Goal: Task Accomplishment & Management: Complete application form

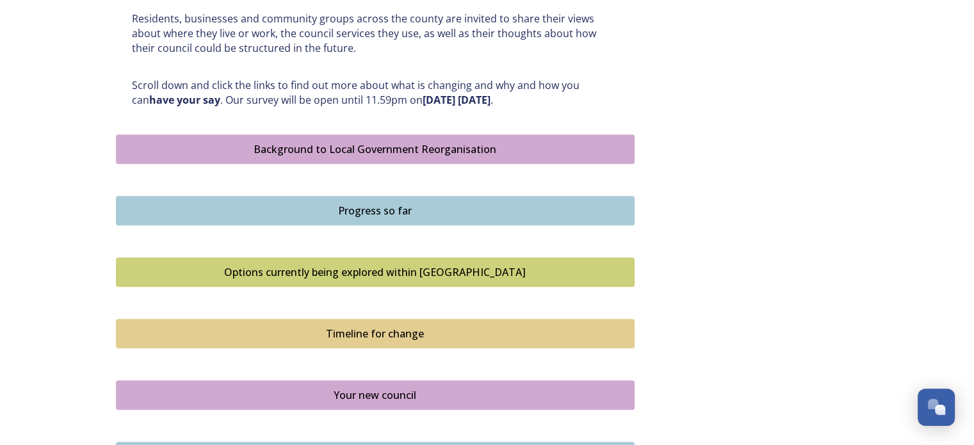
scroll to position [639, 0]
click at [460, 148] on div "Background to Local Government Reorganisation" at bounding box center [375, 148] width 504 height 15
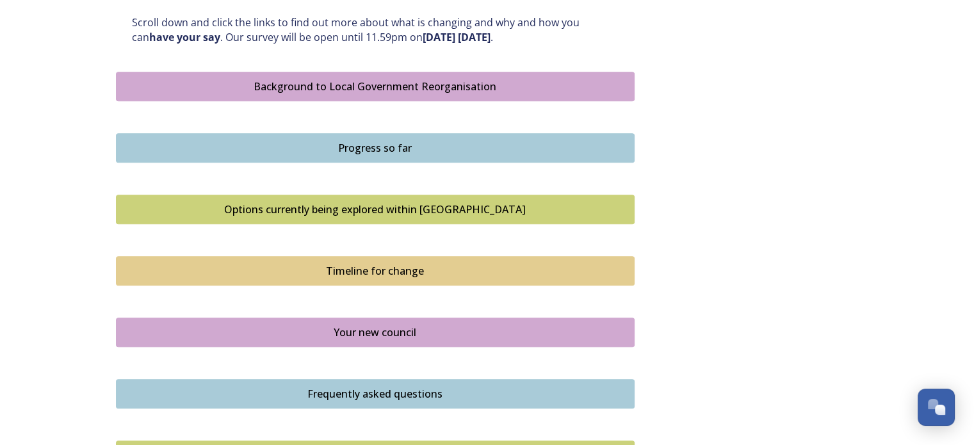
scroll to position [702, 0]
click at [384, 147] on div "Progress so far" at bounding box center [375, 147] width 504 height 15
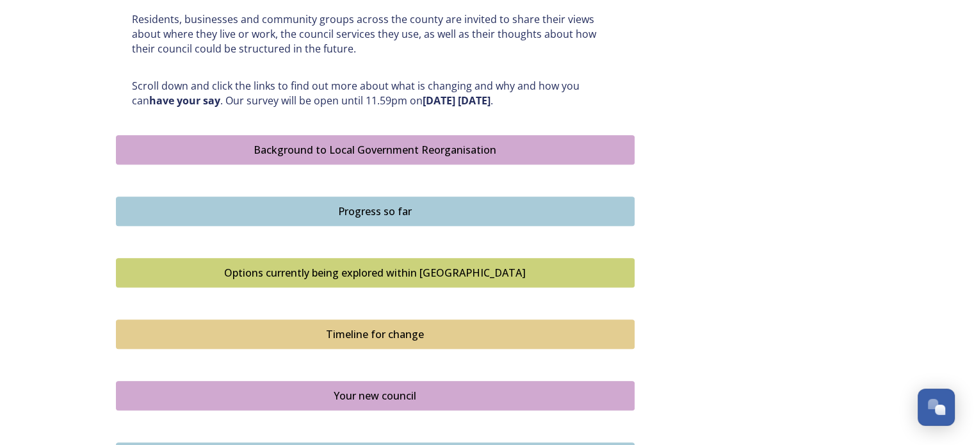
scroll to position [639, 0]
click at [365, 268] on div "Options currently being explored within West Sussex" at bounding box center [375, 271] width 504 height 15
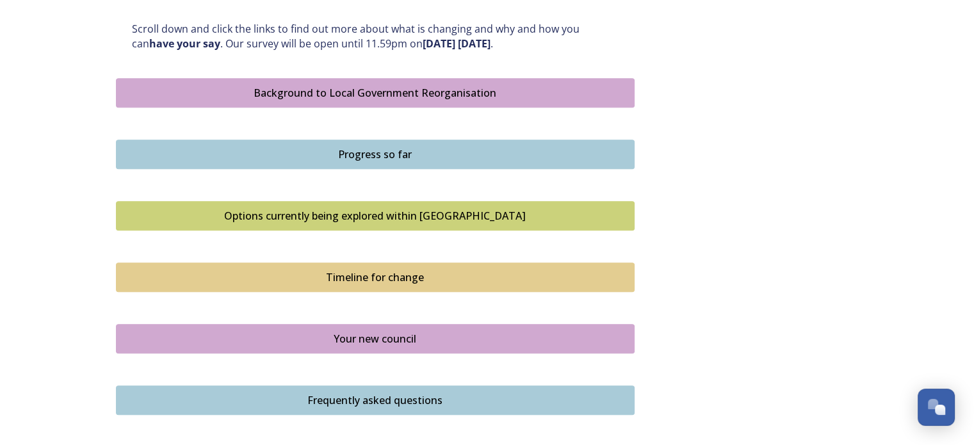
scroll to position [696, 0]
click at [343, 272] on div "Timeline for change" at bounding box center [375, 276] width 504 height 15
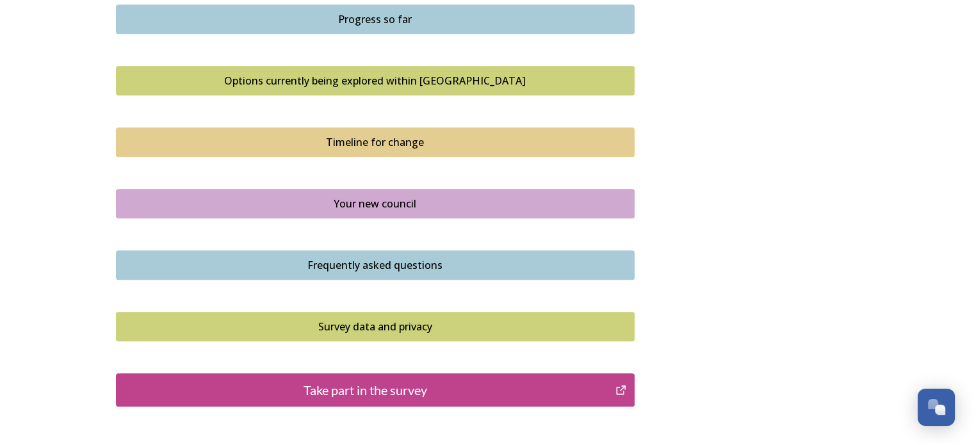
scroll to position [831, 0]
click at [373, 197] on div "Your new council" at bounding box center [375, 202] width 504 height 15
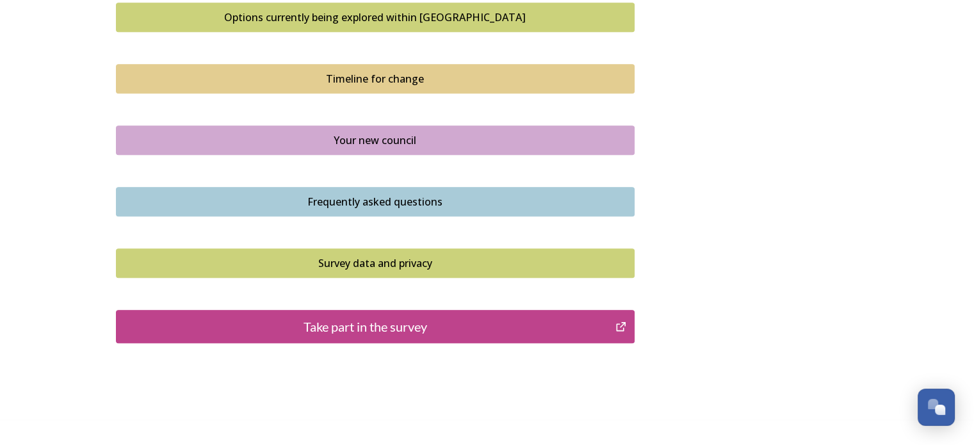
scroll to position [894, 0]
click at [353, 197] on div "Frequently asked questions" at bounding box center [375, 201] width 504 height 15
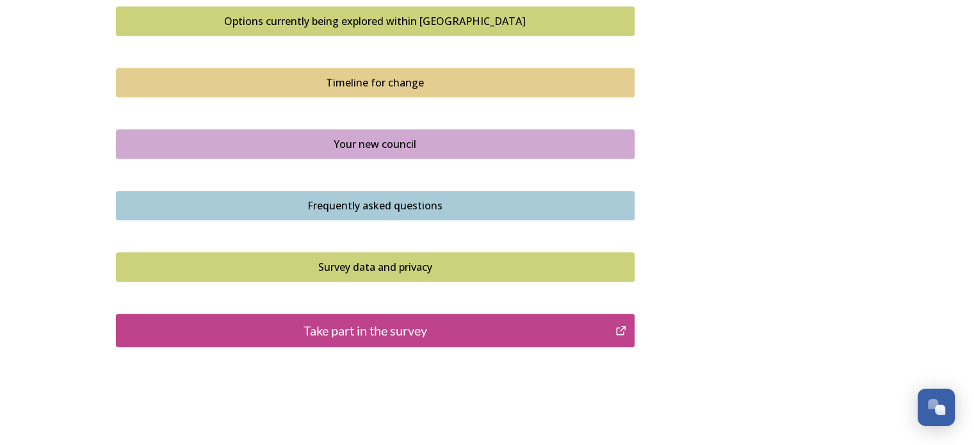
scroll to position [891, 0]
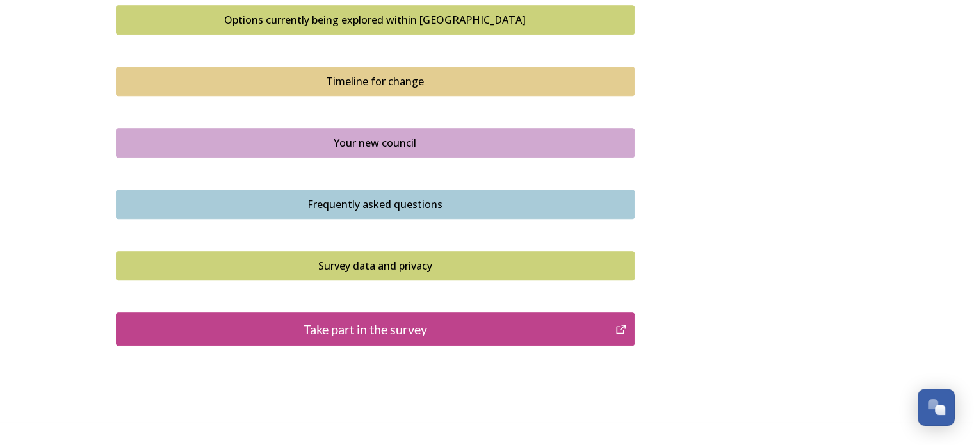
click at [377, 264] on div "Survey data and privacy" at bounding box center [375, 265] width 504 height 15
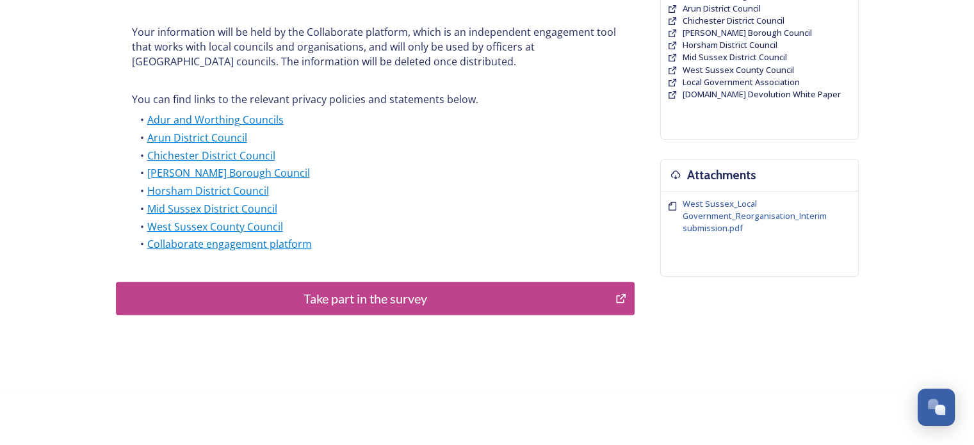
scroll to position [368, 0]
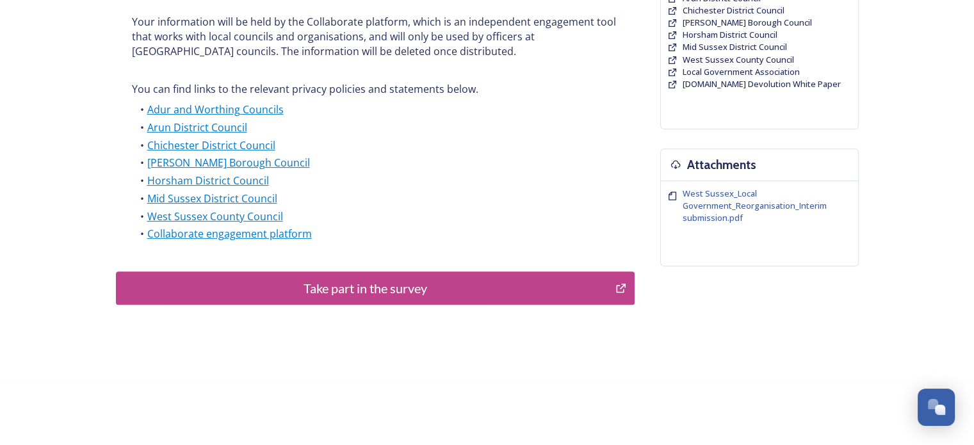
click at [348, 289] on div "Take part in the survey" at bounding box center [366, 287] width 486 height 19
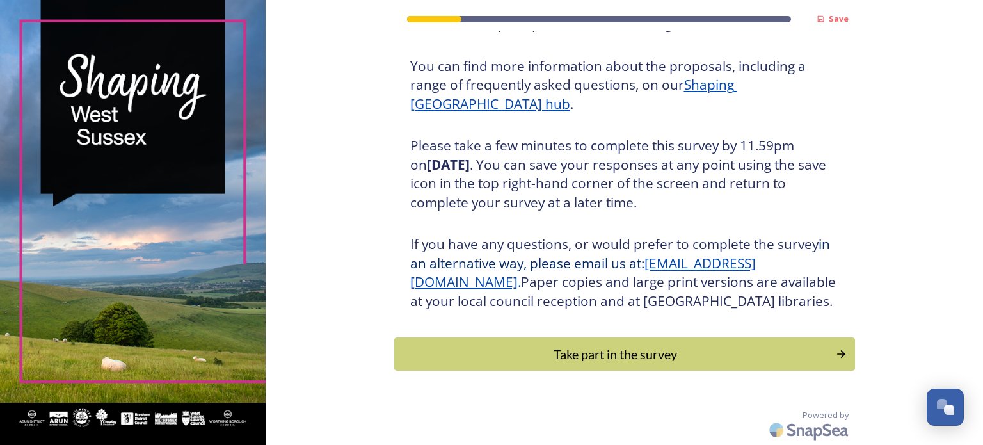
scroll to position [169, 0]
click at [581, 353] on div "Take part in the survey" at bounding box center [615, 353] width 433 height 19
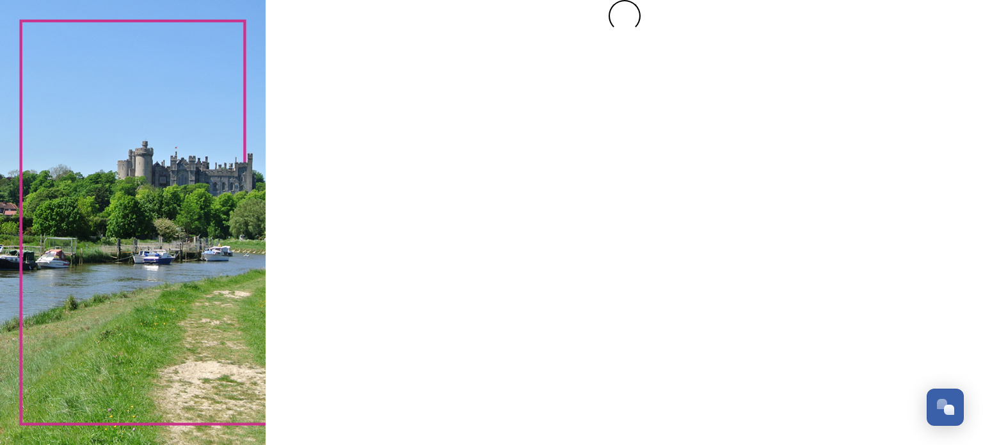
scroll to position [0, 0]
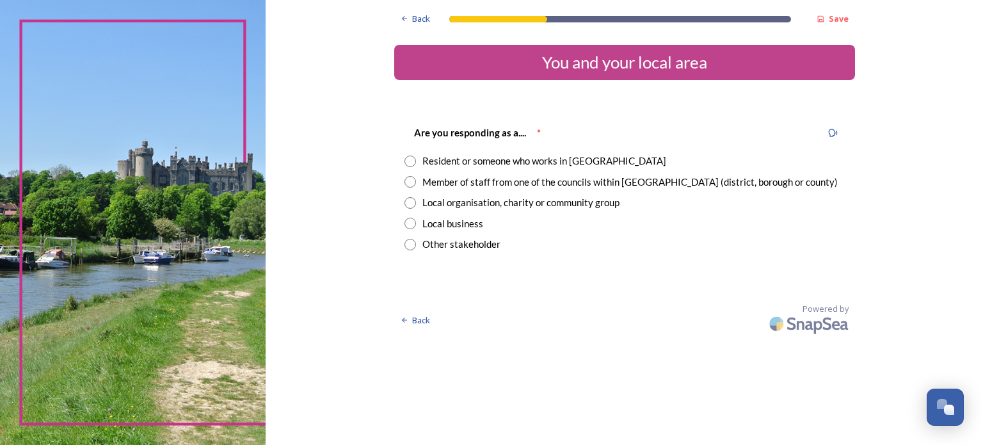
click at [410, 161] on input "radio" at bounding box center [411, 162] width 12 height 12
radio input "true"
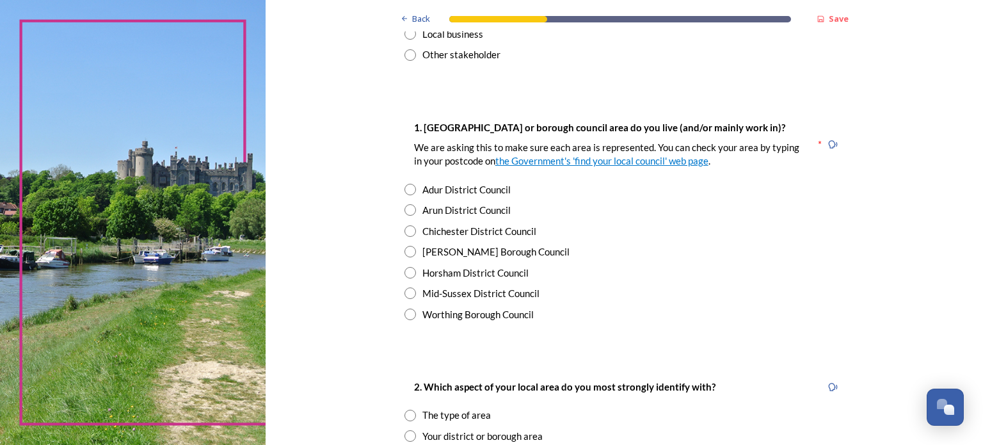
scroll to position [190, 0]
click at [405, 250] on input "radio" at bounding box center [411, 251] width 12 height 12
radio input "true"
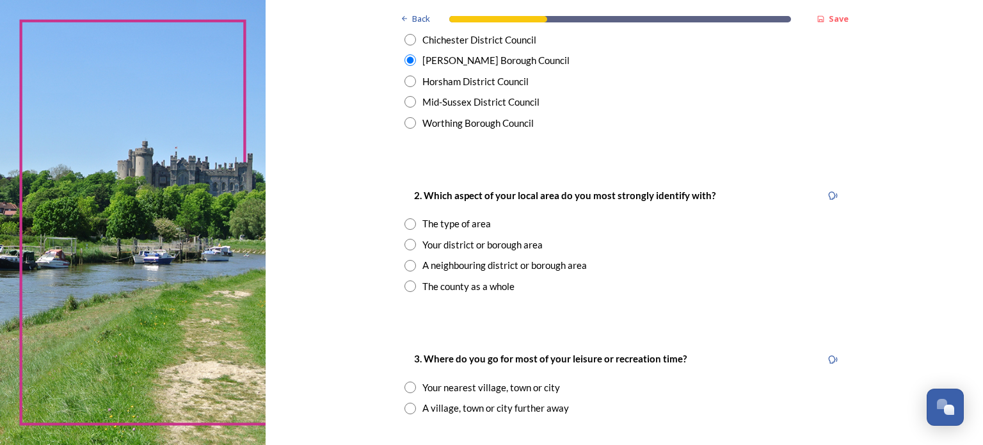
scroll to position [382, 0]
click at [405, 244] on input "radio" at bounding box center [411, 244] width 12 height 12
radio input "true"
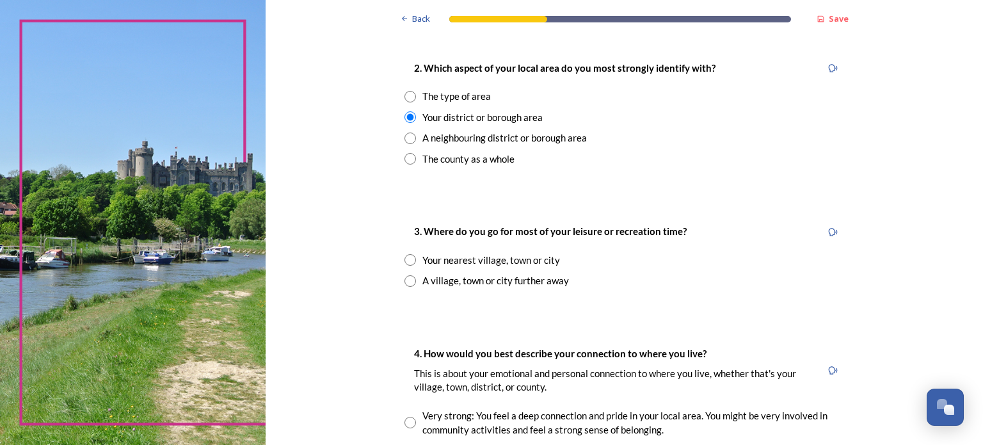
scroll to position [509, 0]
click at [406, 261] on input "radio" at bounding box center [411, 259] width 12 height 12
radio input "true"
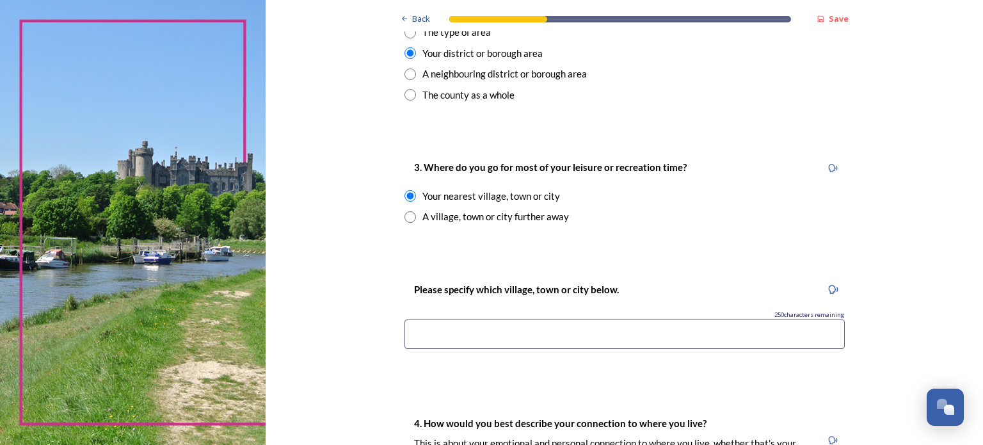
scroll to position [573, 0]
click at [434, 331] on input at bounding box center [625, 333] width 440 height 29
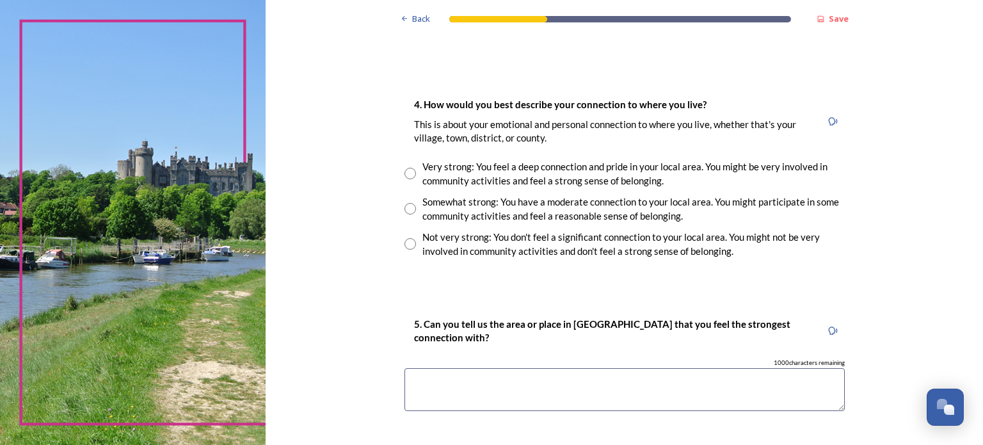
scroll to position [892, 0]
type input "[PERSON_NAME]"
click at [406, 239] on input "radio" at bounding box center [411, 243] width 12 height 12
radio input "true"
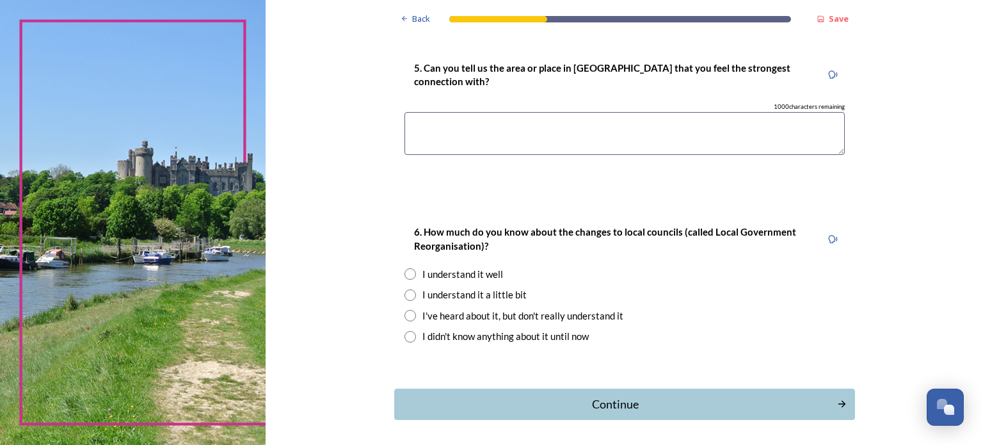
scroll to position [1147, 0]
click at [410, 296] on input "radio" at bounding box center [411, 295] width 12 height 12
radio input "true"
click at [595, 397] on div "Continue" at bounding box center [615, 404] width 433 height 17
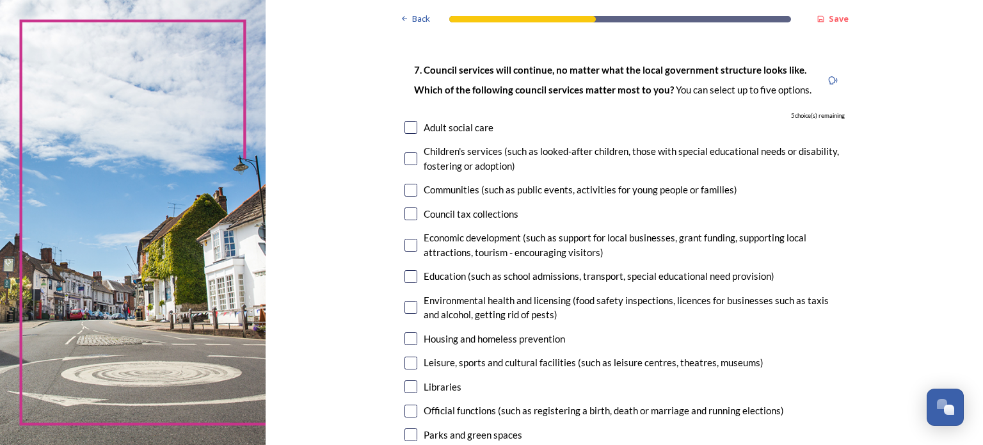
scroll to position [63, 0]
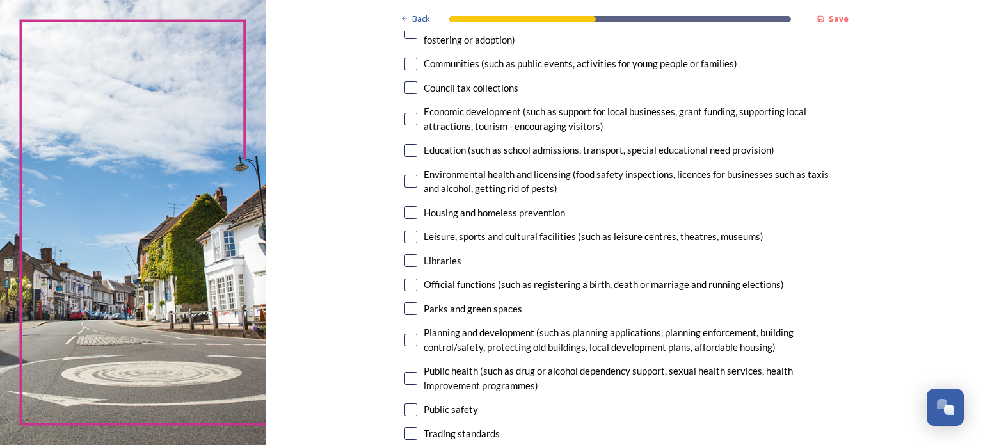
click at [405, 120] on input "checkbox" at bounding box center [411, 119] width 13 height 13
checkbox input "true"
click at [412, 179] on input "checkbox" at bounding box center [411, 179] width 13 height 13
checkbox input "true"
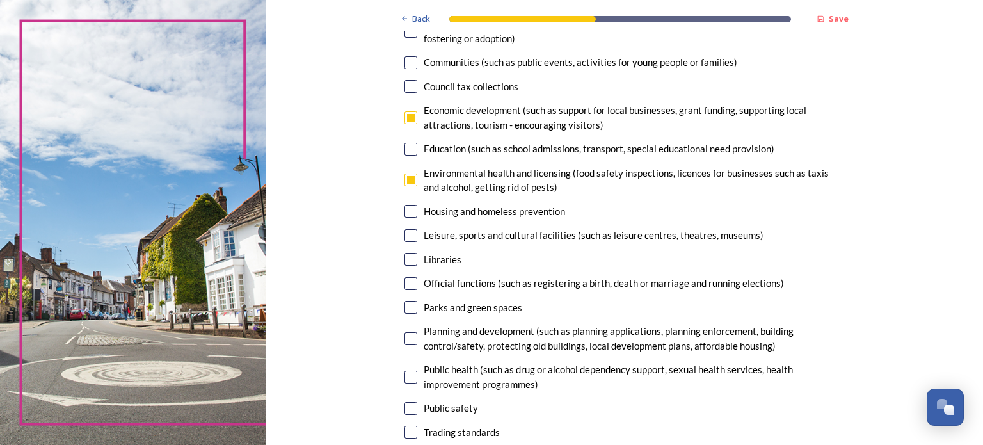
click at [405, 237] on input "checkbox" at bounding box center [411, 235] width 13 height 13
checkbox input "true"
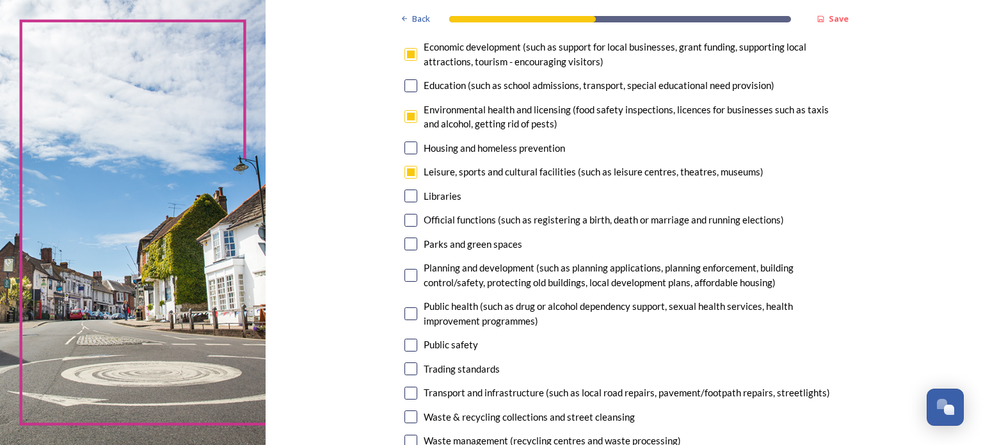
scroll to position [254, 0]
click at [405, 239] on input "checkbox" at bounding box center [411, 243] width 13 height 13
checkbox input "true"
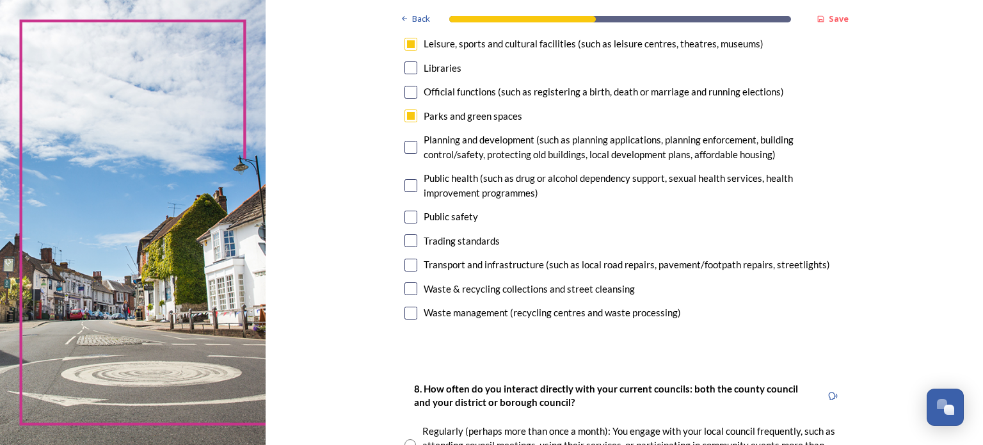
scroll to position [382, 0]
click at [405, 217] on input "checkbox" at bounding box center [411, 217] width 13 height 13
checkbox input "true"
click at [405, 238] on input "checkbox" at bounding box center [411, 240] width 13 height 13
click at [405, 243] on input "checkbox" at bounding box center [411, 240] width 13 height 13
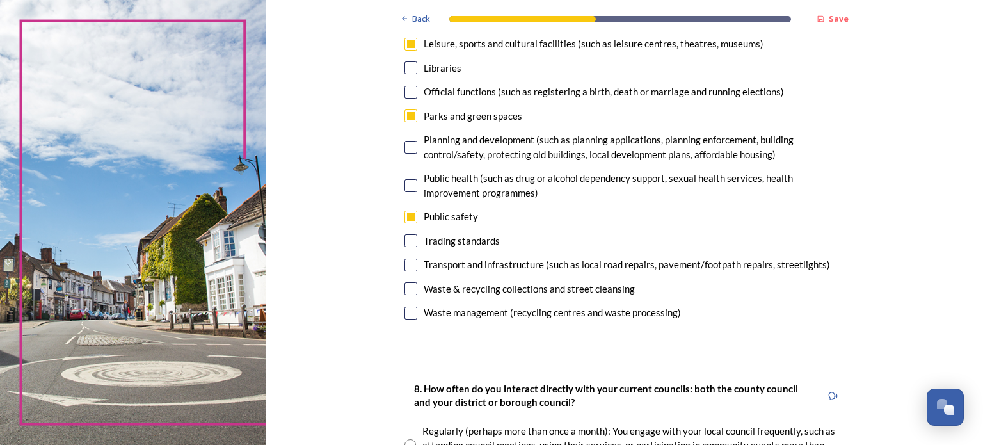
checkbox input "false"
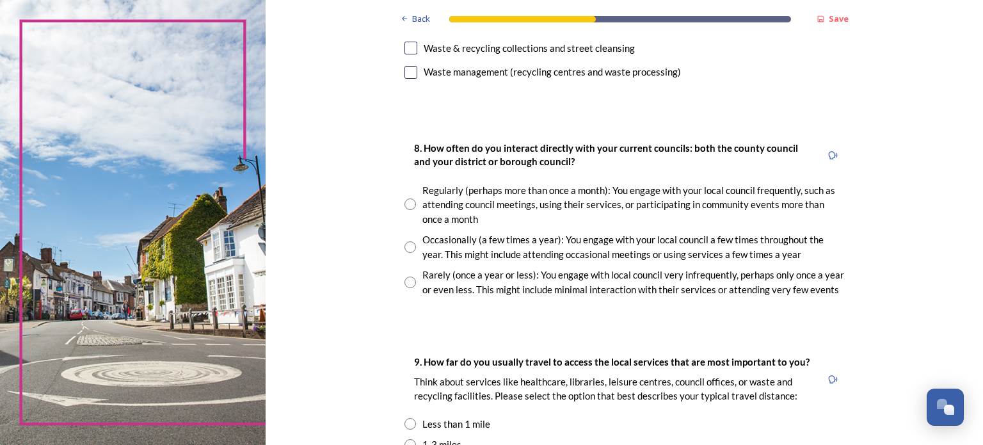
scroll to position [623, 0]
click at [405, 282] on input "radio" at bounding box center [411, 282] width 12 height 12
radio input "true"
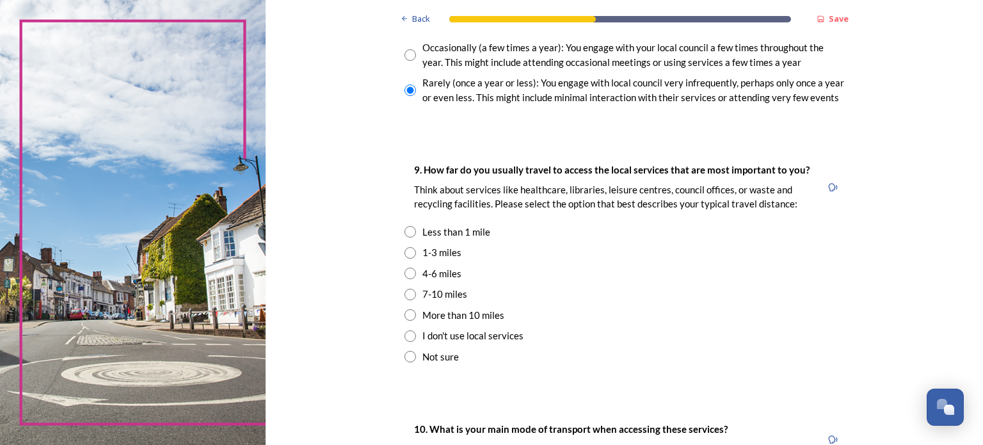
scroll to position [815, 0]
click at [443, 276] on div "4-6 miles" at bounding box center [441, 273] width 39 height 15
radio input "true"
click at [405, 252] on input "radio" at bounding box center [411, 252] width 12 height 12
radio input "true"
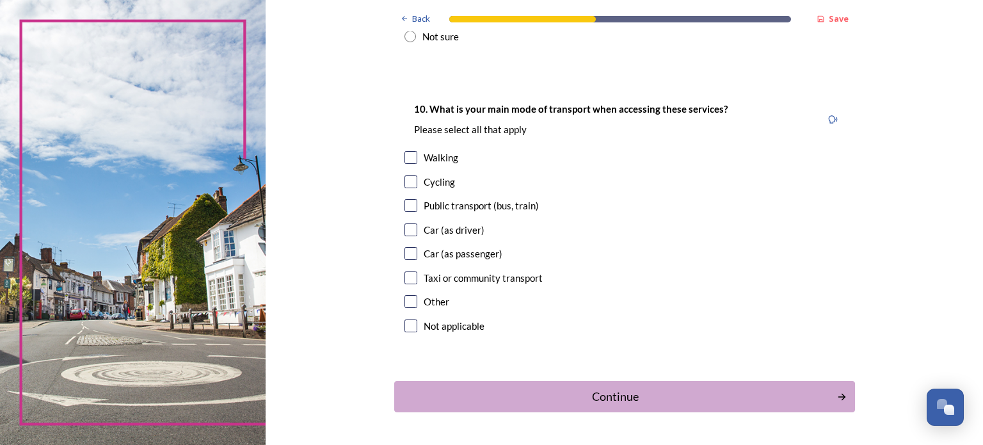
scroll to position [1134, 0]
click at [406, 230] on input "checkbox" at bounding box center [411, 229] width 13 height 13
checkbox input "true"
click at [412, 207] on div "Public transport (bus, train)" at bounding box center [625, 205] width 440 height 15
checkbox input "true"
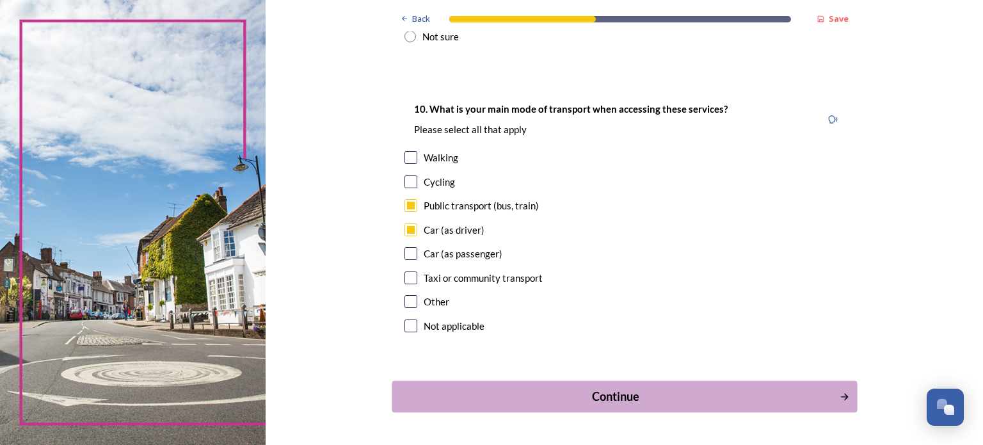
click at [625, 397] on div "Continue" at bounding box center [615, 396] width 433 height 17
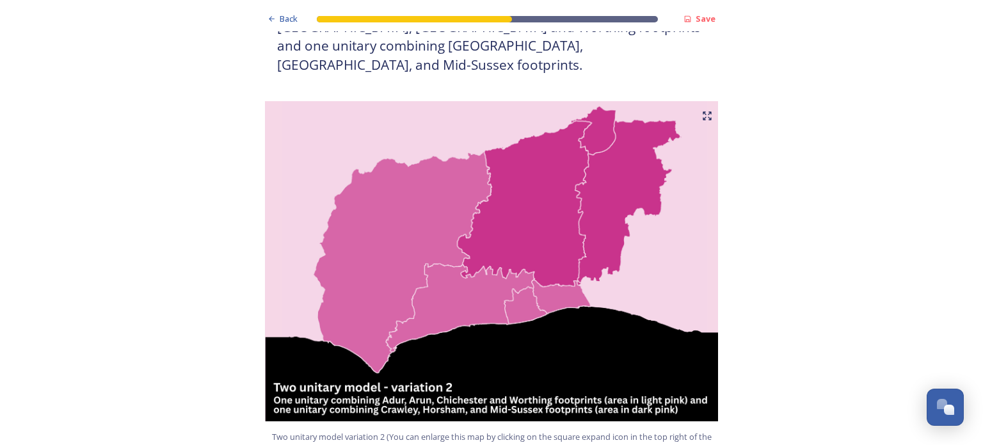
scroll to position [1280, 0]
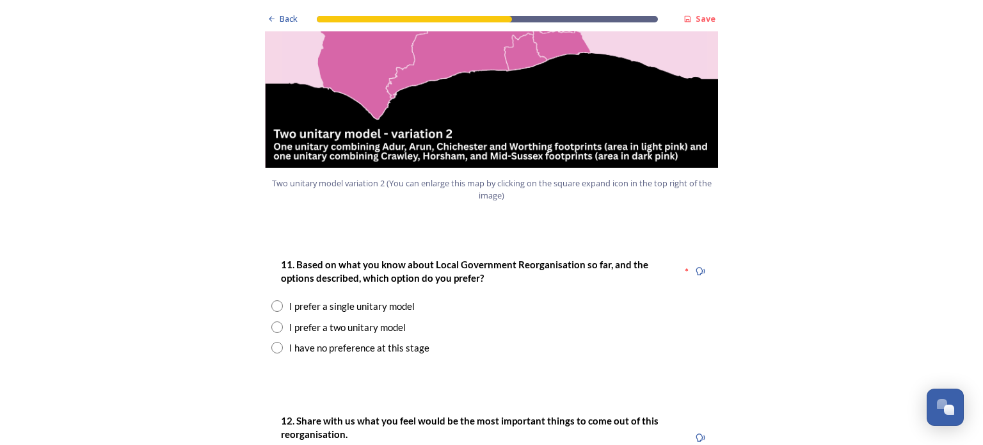
click at [272, 321] on input "radio" at bounding box center [277, 327] width 12 height 12
radio input "true"
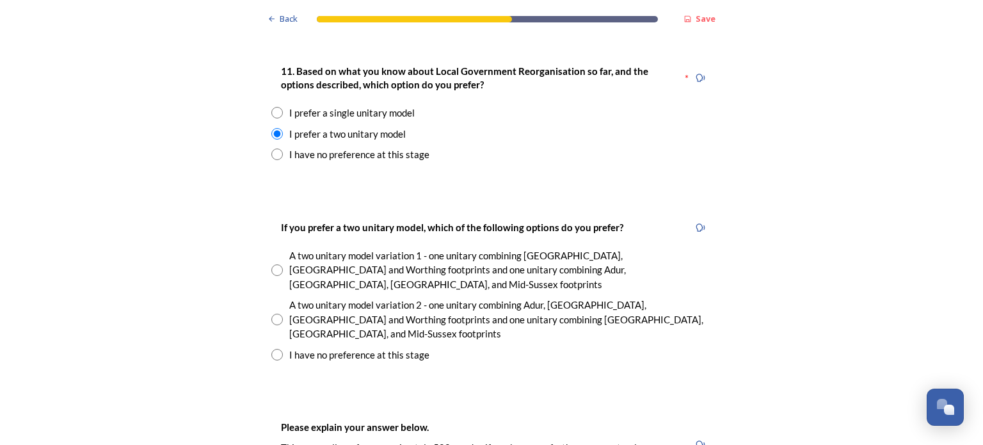
scroll to position [1728, 0]
drag, startPoint x: 268, startPoint y: 259, endPoint x: 376, endPoint y: 266, distance: 107.8
click at [271, 313] on input "radio" at bounding box center [277, 319] width 12 height 12
radio input "true"
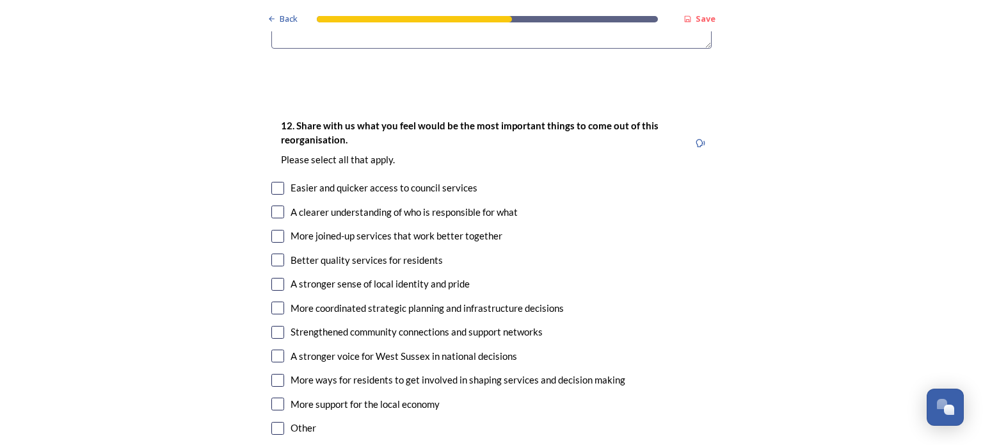
scroll to position [2304, 0]
click at [275, 422] on input "checkbox" at bounding box center [277, 428] width 13 height 13
checkbox input "true"
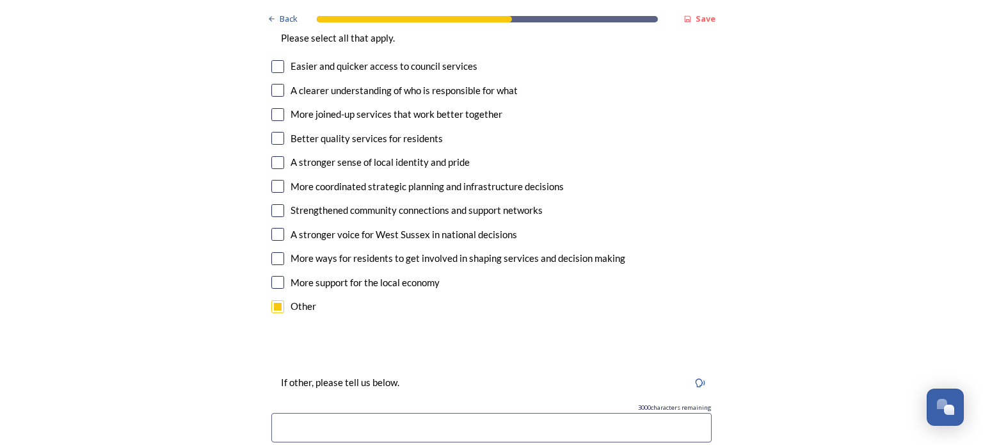
scroll to position [2427, 0]
click at [326, 412] on input at bounding box center [491, 426] width 440 height 29
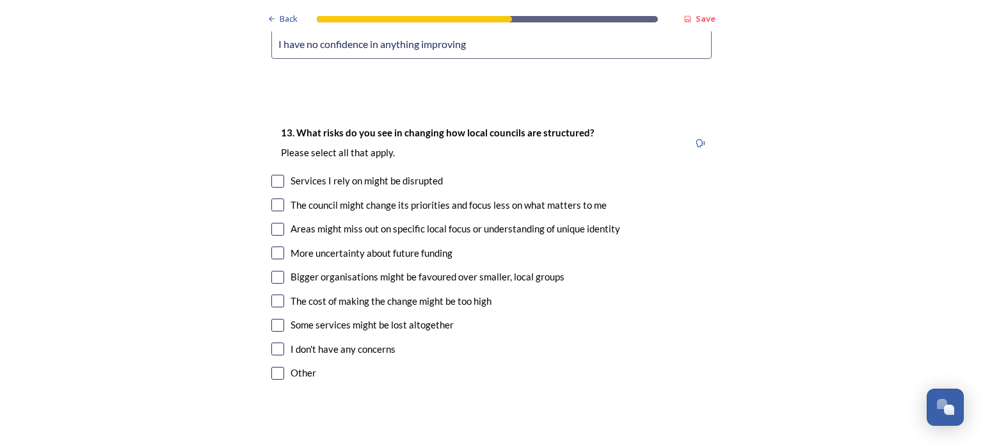
scroll to position [2811, 0]
type input "I have no confidence in anything improving"
click at [271, 198] on input "checkbox" at bounding box center [277, 204] width 13 height 13
checkbox input "true"
click at [271, 270] on input "checkbox" at bounding box center [277, 276] width 13 height 13
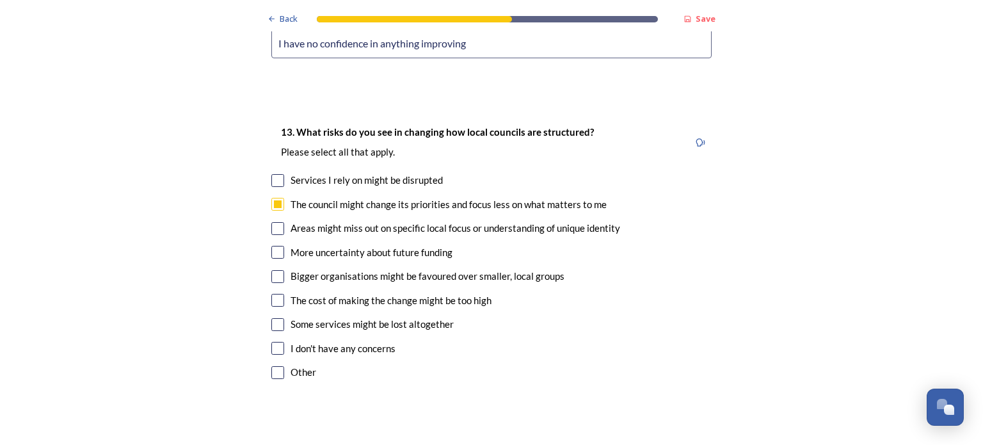
checkbox input "true"
click at [273, 318] on input "checkbox" at bounding box center [277, 324] width 13 height 13
checkbox input "true"
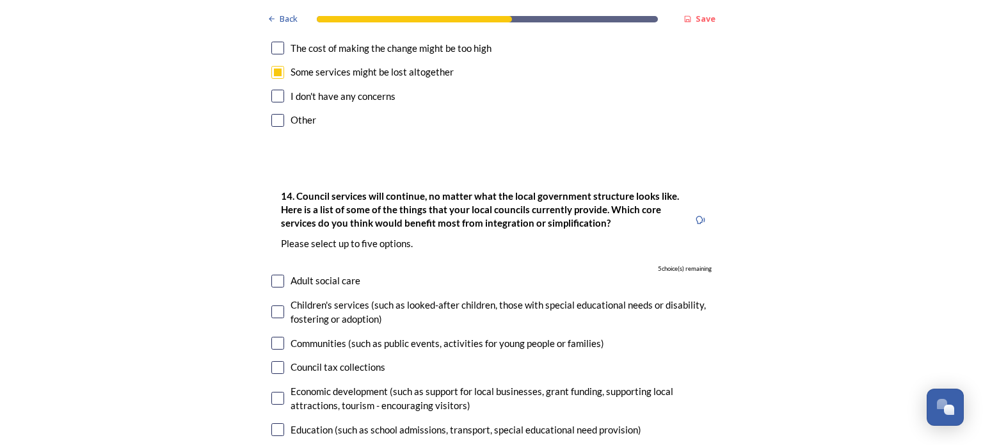
scroll to position [3062, 0]
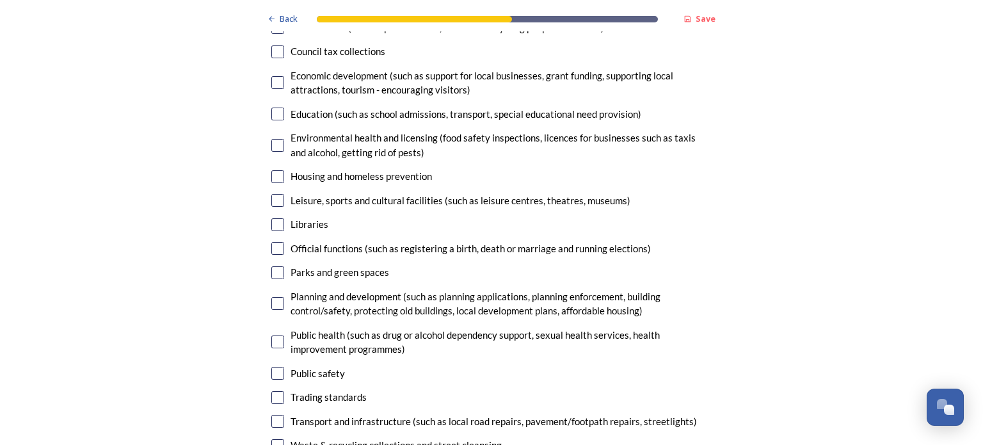
click at [277, 266] on input "checkbox" at bounding box center [277, 272] width 13 height 13
checkbox input "true"
click at [276, 366] on input "checkbox" at bounding box center [277, 372] width 13 height 13
checkbox input "true"
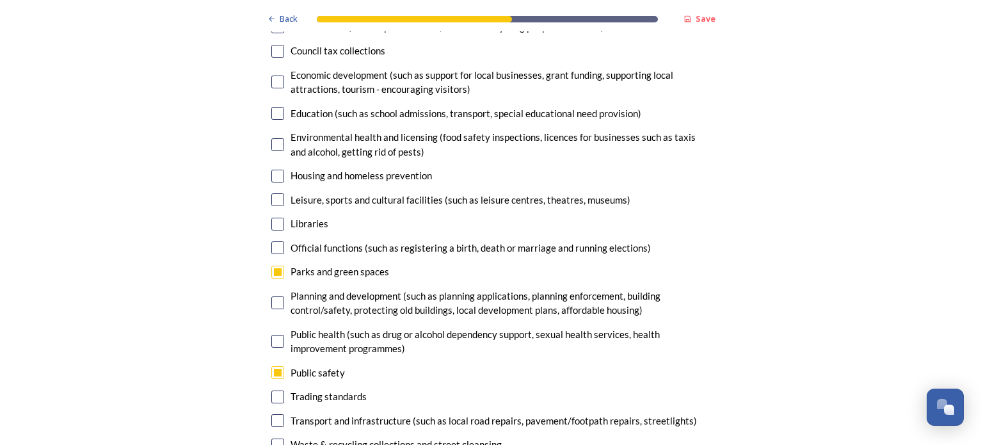
click at [275, 438] on input "checkbox" at bounding box center [277, 444] width 13 height 13
checkbox input "true"
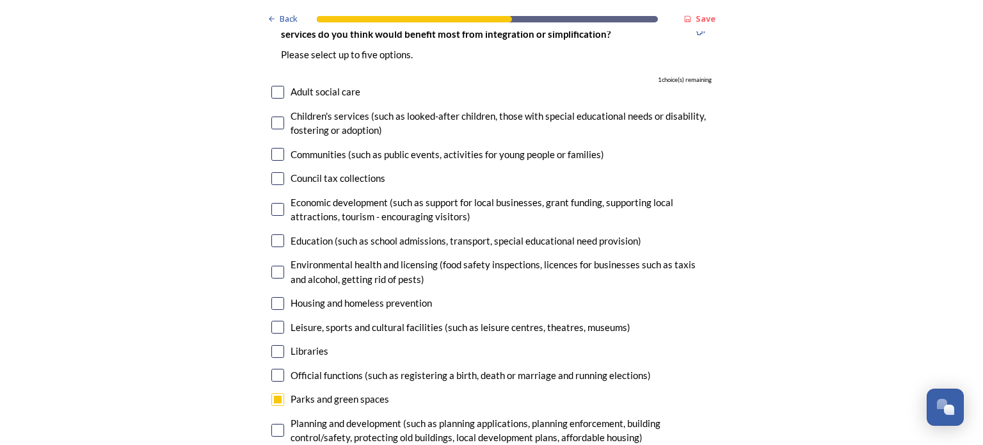
scroll to position [3252, 0]
click at [274, 321] on input "checkbox" at bounding box center [277, 327] width 13 height 13
checkbox input "true"
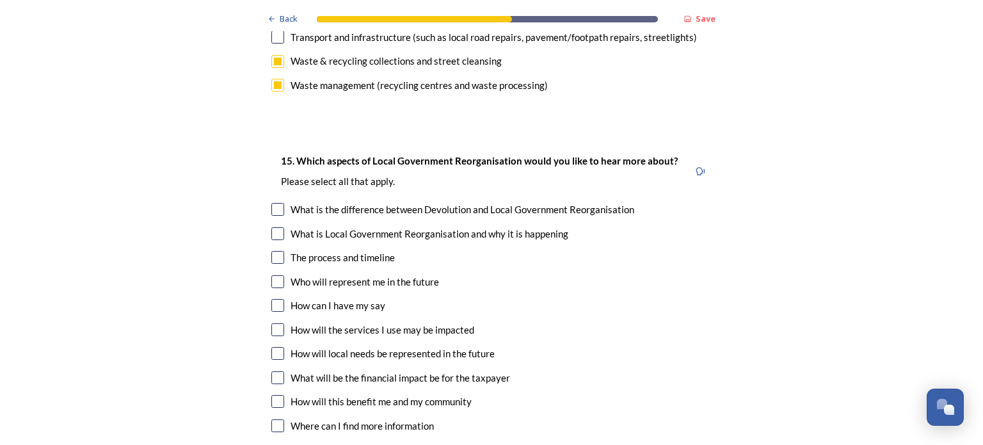
scroll to position [3763, 0]
click at [274, 346] on input "checkbox" at bounding box center [277, 352] width 13 height 13
checkbox input "true"
click at [274, 371] on input "checkbox" at bounding box center [277, 377] width 13 height 13
checkbox input "true"
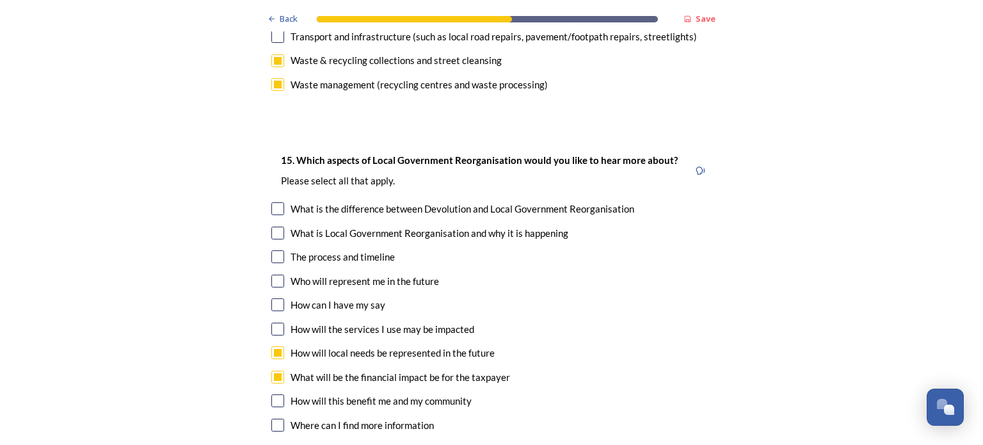
click at [275, 298] on input "checkbox" at bounding box center [277, 304] width 13 height 13
checkbox input "true"
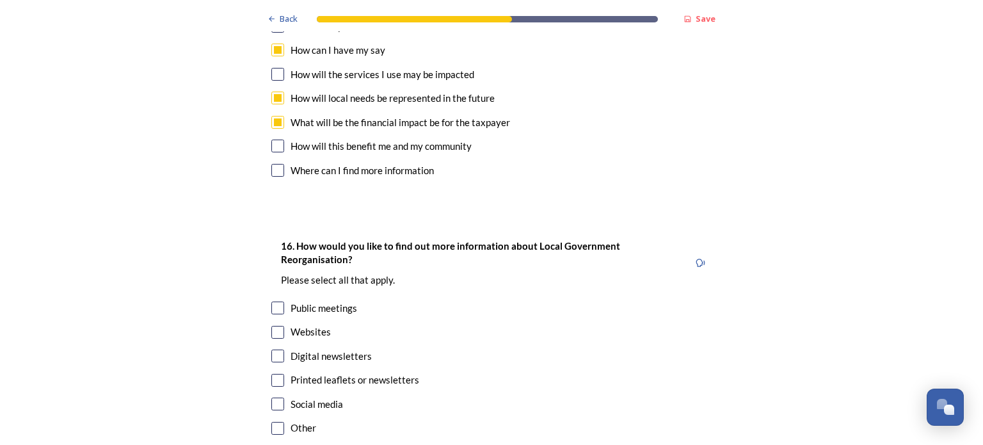
scroll to position [4019, 0]
click at [277, 325] on input "checkbox" at bounding box center [277, 331] width 13 height 13
checkbox input "true"
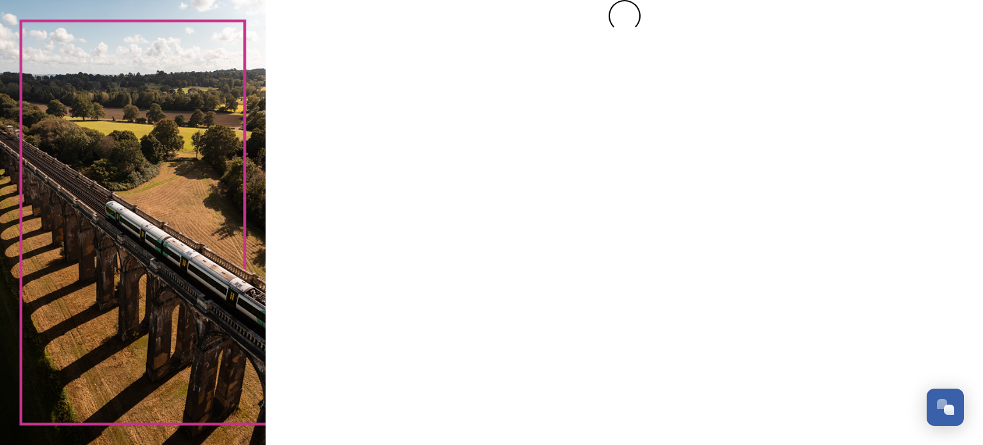
scroll to position [0, 0]
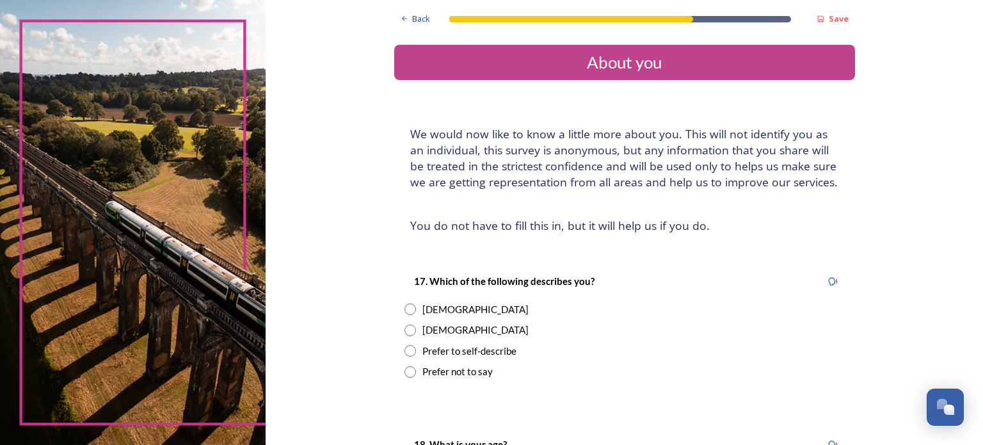
click at [405, 330] on input "radio" at bounding box center [411, 331] width 12 height 12
radio input "true"
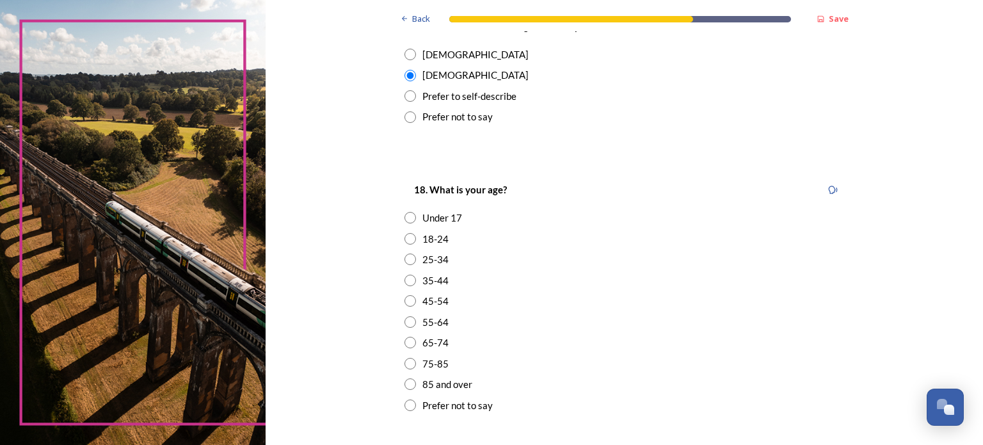
scroll to position [255, 0]
click at [405, 340] on input "radio" at bounding box center [411, 342] width 12 height 12
radio input "true"
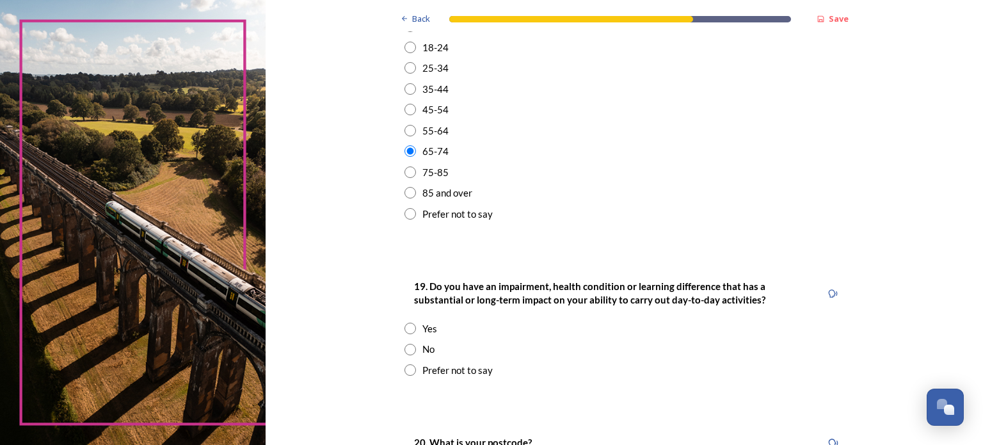
scroll to position [447, 0]
click at [410, 347] on input "radio" at bounding box center [411, 349] width 12 height 12
radio input "true"
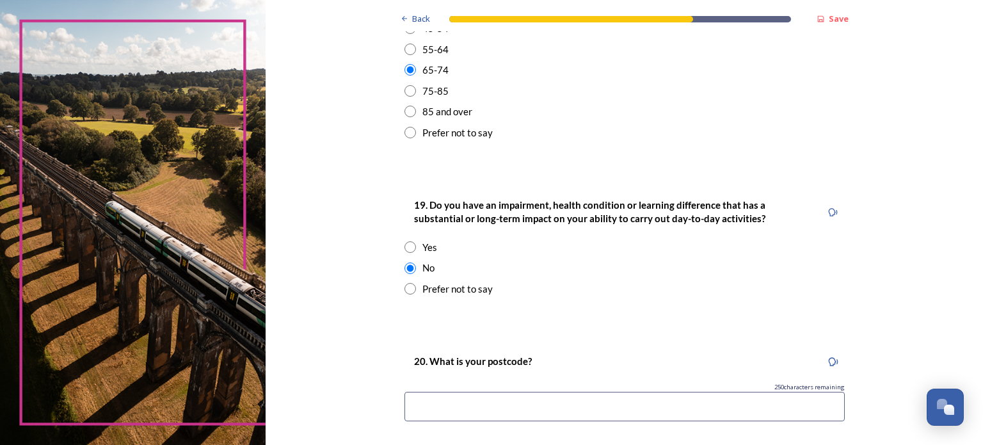
scroll to position [662, 0]
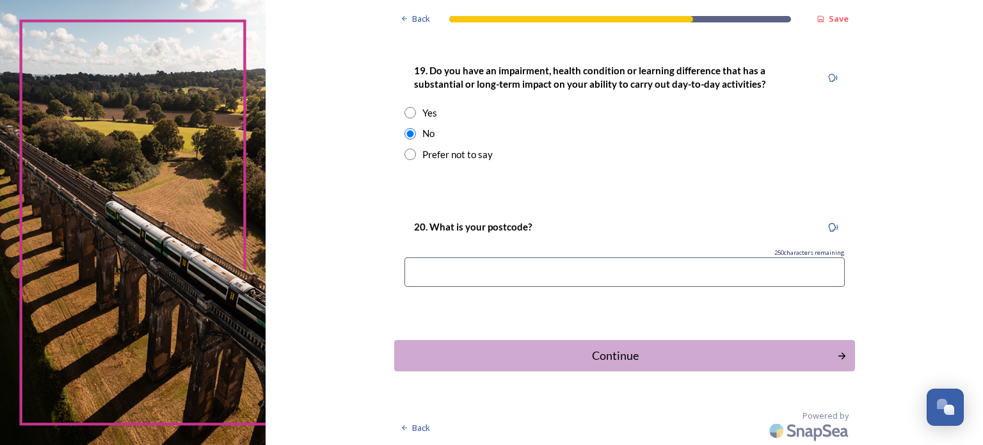
click at [455, 262] on input at bounding box center [625, 271] width 440 height 29
type input "RH10 7"
click at [592, 356] on div "Continue" at bounding box center [615, 355] width 433 height 17
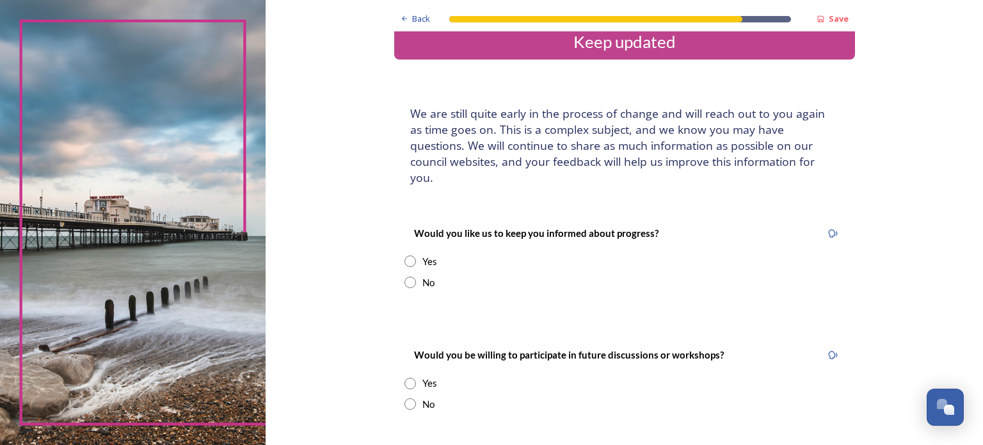
scroll to position [0, 0]
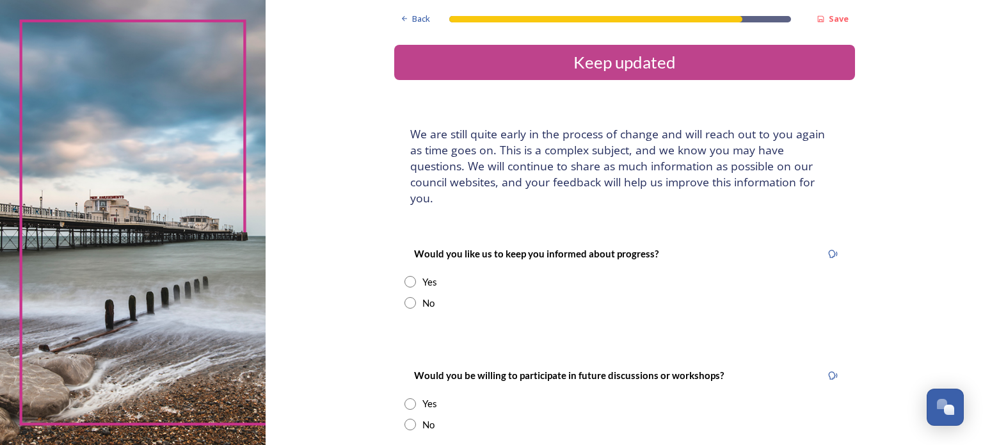
click at [405, 276] on input "radio" at bounding box center [411, 282] width 12 height 12
radio input "true"
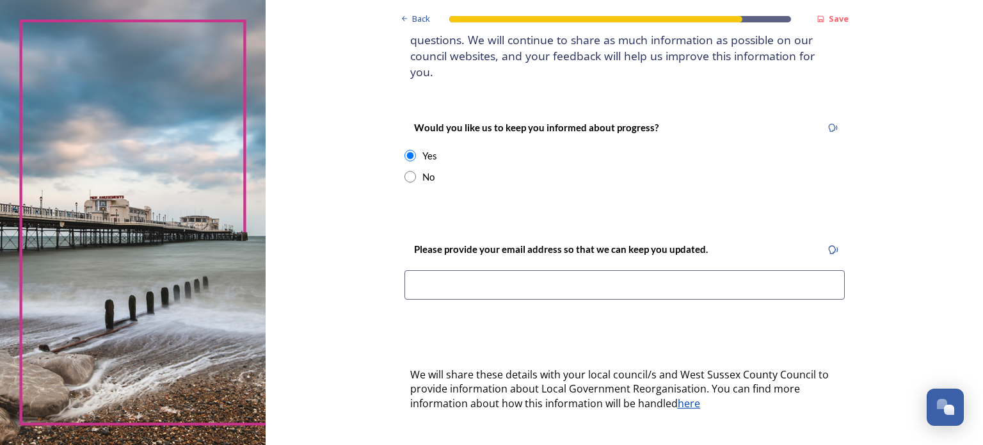
click at [431, 273] on input at bounding box center [625, 284] width 440 height 29
click at [431, 273] on input at bounding box center [625, 283] width 440 height 29
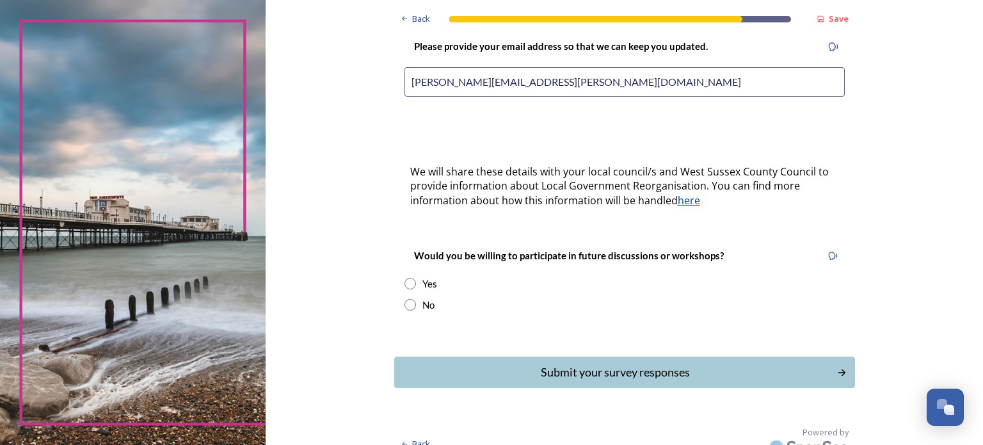
scroll to position [330, 0]
type input "[PERSON_NAME][EMAIL_ADDRESS][PERSON_NAME][DOMAIN_NAME]"
click at [405, 298] on input "radio" at bounding box center [411, 304] width 12 height 12
radio input "true"
click at [558, 363] on div "Submit your survey responses" at bounding box center [615, 371] width 433 height 17
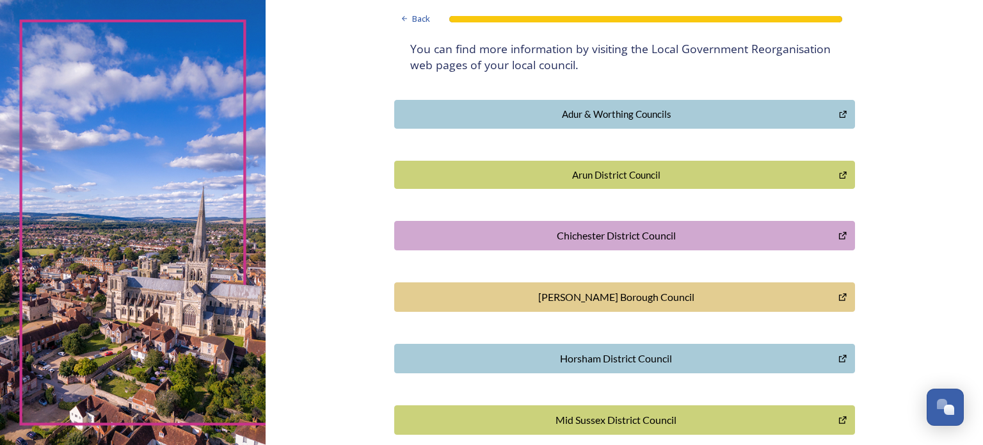
scroll to position [255, 0]
click at [542, 298] on div "[PERSON_NAME] Borough Council" at bounding box center [616, 296] width 431 height 15
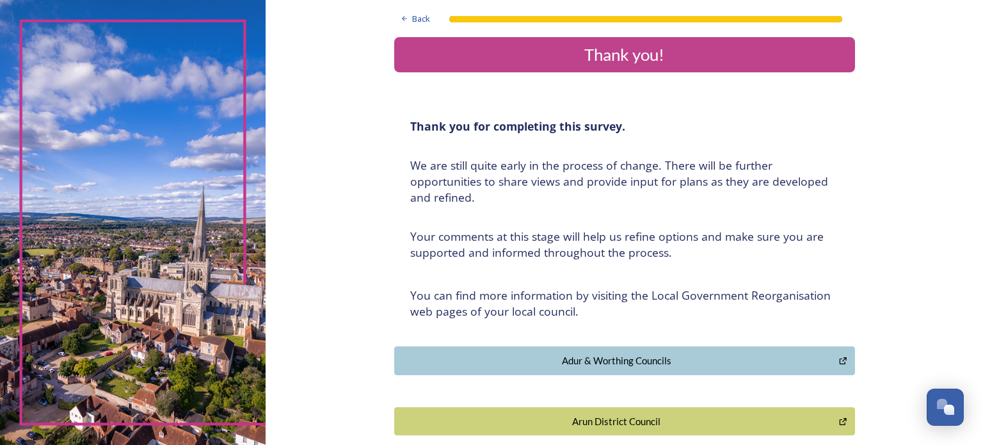
scroll to position [0, 0]
